Goal: Find contact information: Obtain details needed to contact an individual or organization

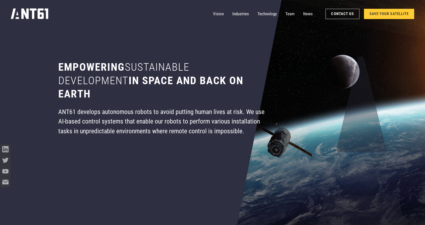
scroll to position [108, 0]
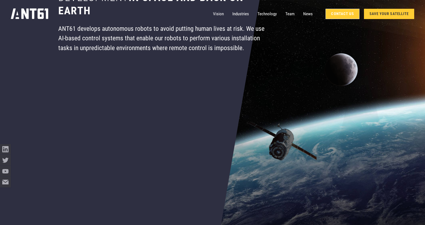
click at [337, 15] on link "Contact Us" at bounding box center [342, 14] width 34 height 10
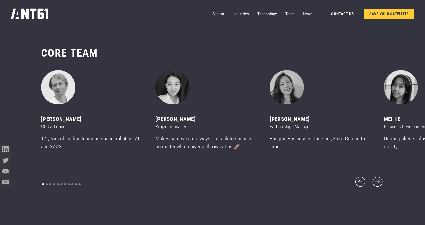
scroll to position [2693, 0]
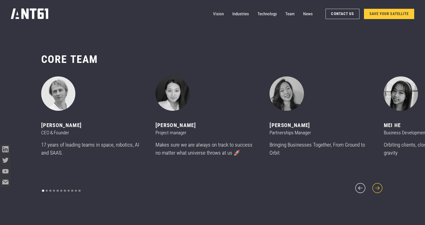
click at [376, 186] on icon "next slide" at bounding box center [377, 188] width 13 height 13
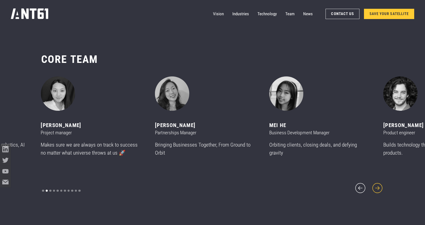
click at [376, 186] on icon "next slide" at bounding box center [377, 188] width 13 height 13
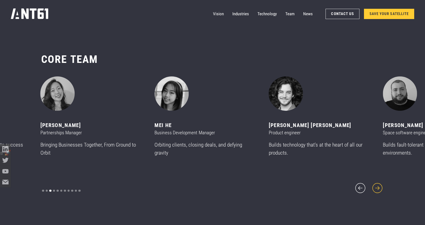
click at [376, 186] on icon "next slide" at bounding box center [377, 188] width 13 height 13
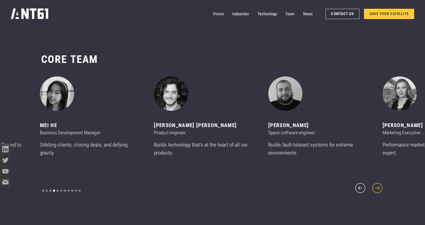
click at [376, 186] on icon "next slide" at bounding box center [377, 188] width 13 height 13
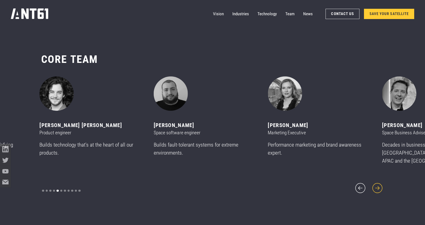
click at [376, 186] on icon "next slide" at bounding box center [377, 188] width 13 height 13
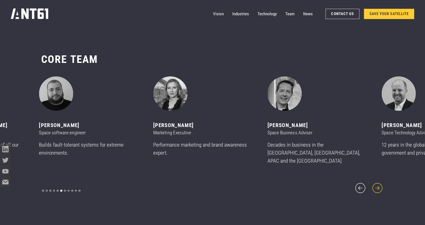
click at [376, 186] on icon "next slide" at bounding box center [377, 188] width 13 height 13
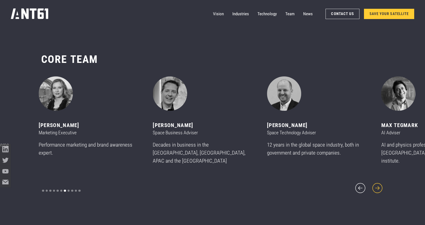
click at [376, 186] on icon "next slide" at bounding box center [377, 188] width 13 height 13
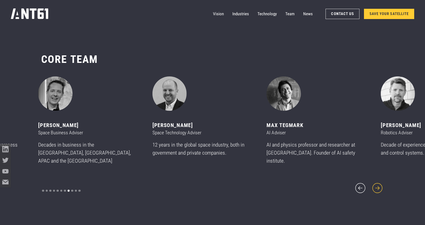
click at [376, 186] on icon "next slide" at bounding box center [377, 188] width 13 height 13
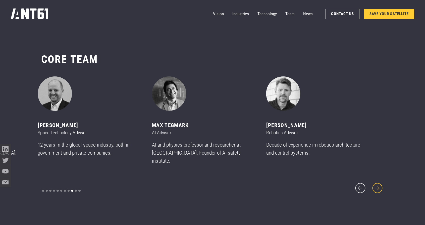
click at [376, 186] on icon "next slide" at bounding box center [377, 188] width 13 height 13
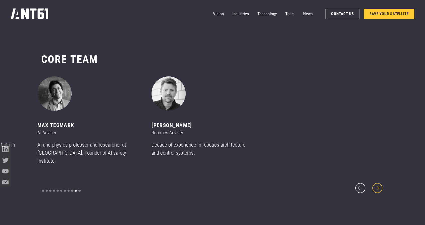
click at [376, 186] on icon "next slide" at bounding box center [377, 188] width 13 height 13
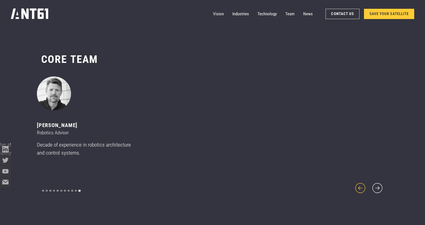
click at [362, 185] on icon "previous slide" at bounding box center [360, 188] width 10 height 10
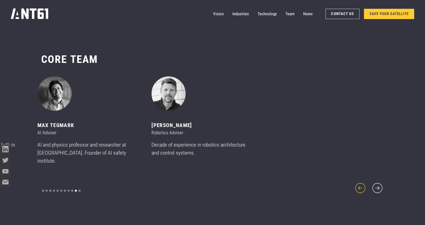
click at [362, 185] on icon "previous slide" at bounding box center [360, 188] width 10 height 10
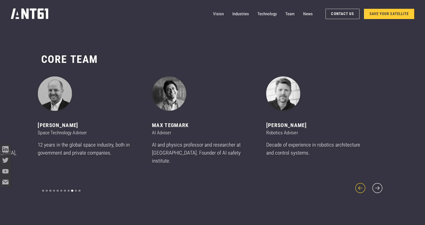
click at [362, 185] on icon "previous slide" at bounding box center [360, 188] width 10 height 10
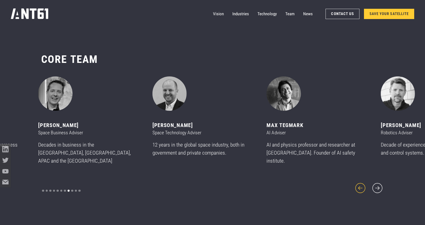
click at [362, 185] on icon "previous slide" at bounding box center [360, 188] width 10 height 10
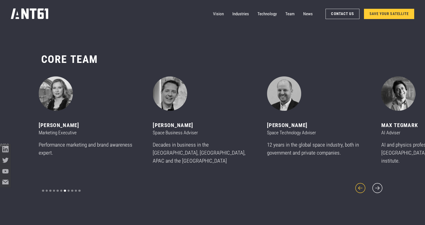
click at [362, 185] on icon "previous slide" at bounding box center [360, 188] width 10 height 10
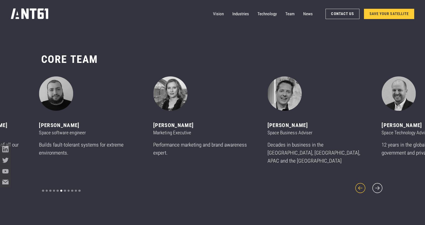
click at [362, 185] on icon "previous slide" at bounding box center [360, 188] width 10 height 10
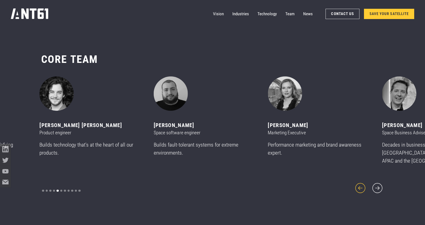
click at [362, 185] on icon "previous slide" at bounding box center [360, 188] width 10 height 10
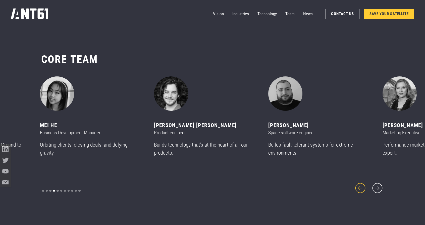
click at [362, 185] on icon "previous slide" at bounding box center [360, 188] width 10 height 10
